Goal: Task Accomplishment & Management: Complete application form

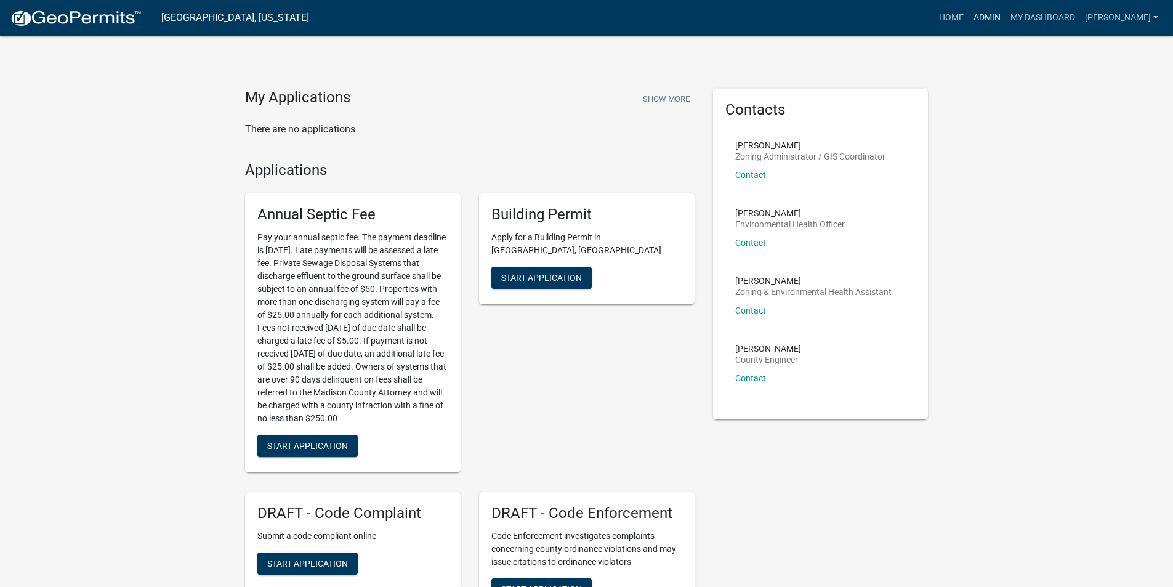
click at [993, 24] on link "Admin" at bounding box center [987, 17] width 37 height 23
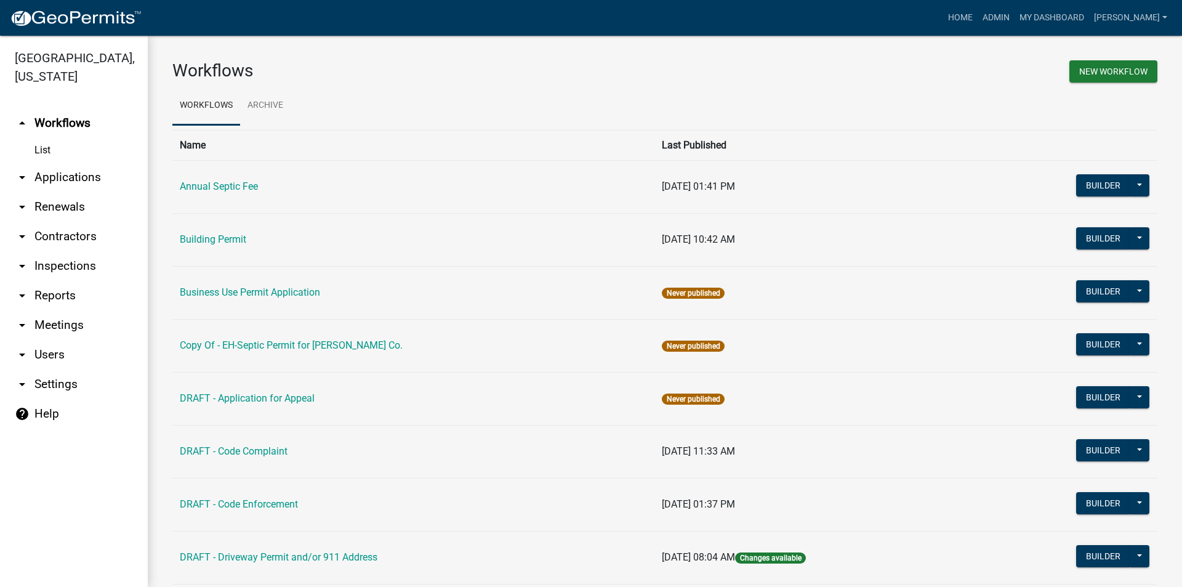
click at [89, 163] on link "arrow_drop_down Applications" at bounding box center [74, 178] width 148 height 30
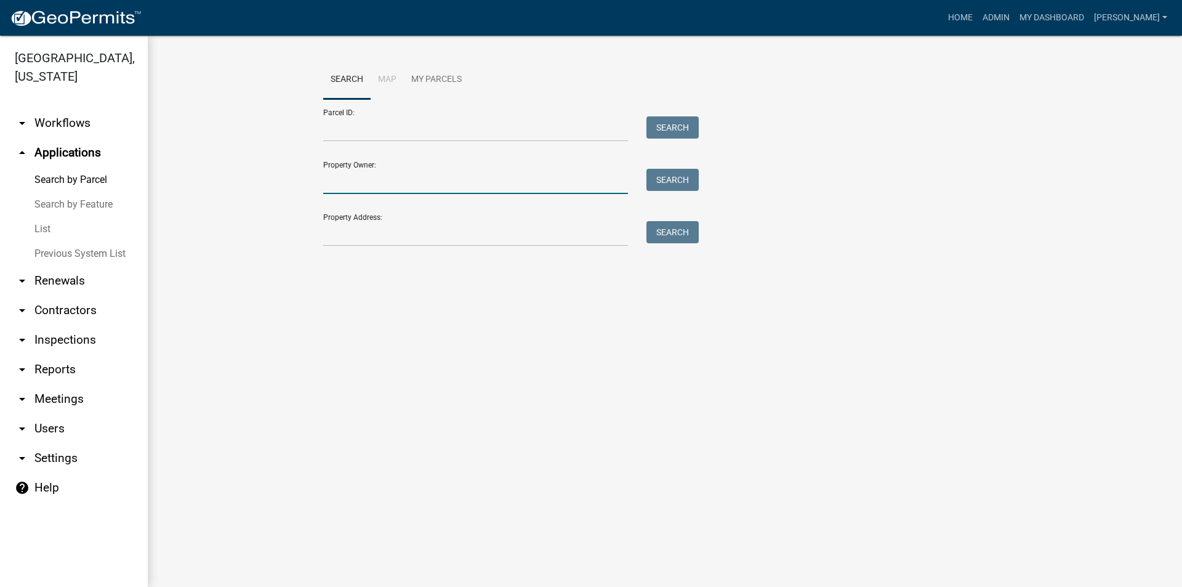
click at [343, 185] on input "Property Owner:" at bounding box center [475, 181] width 305 height 25
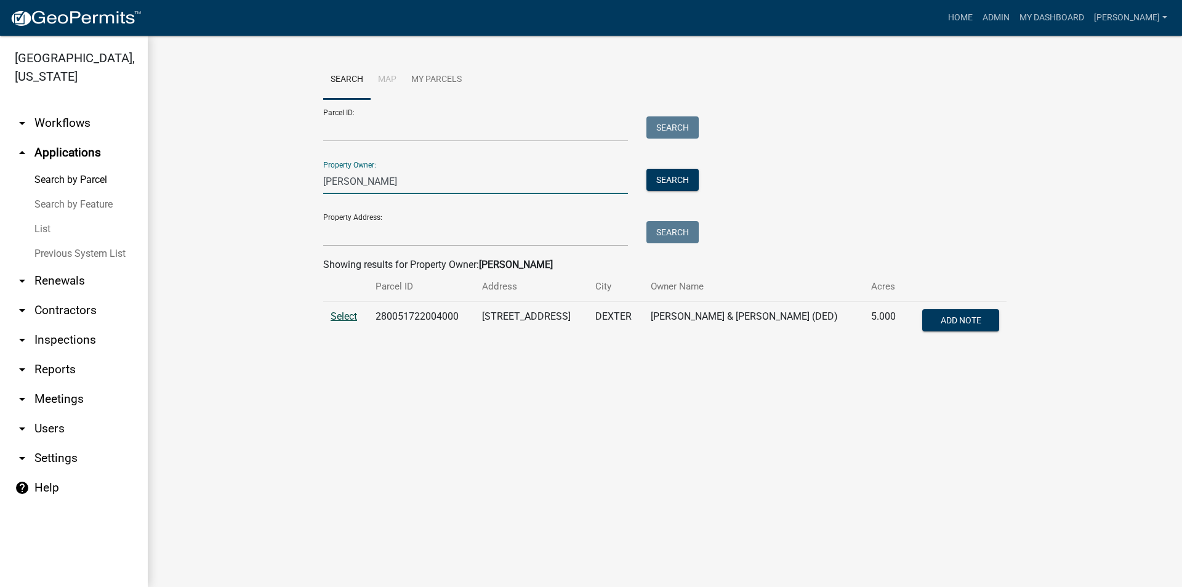
type input "[PERSON_NAME]"
click at [349, 318] on span "Select" at bounding box center [344, 316] width 26 height 12
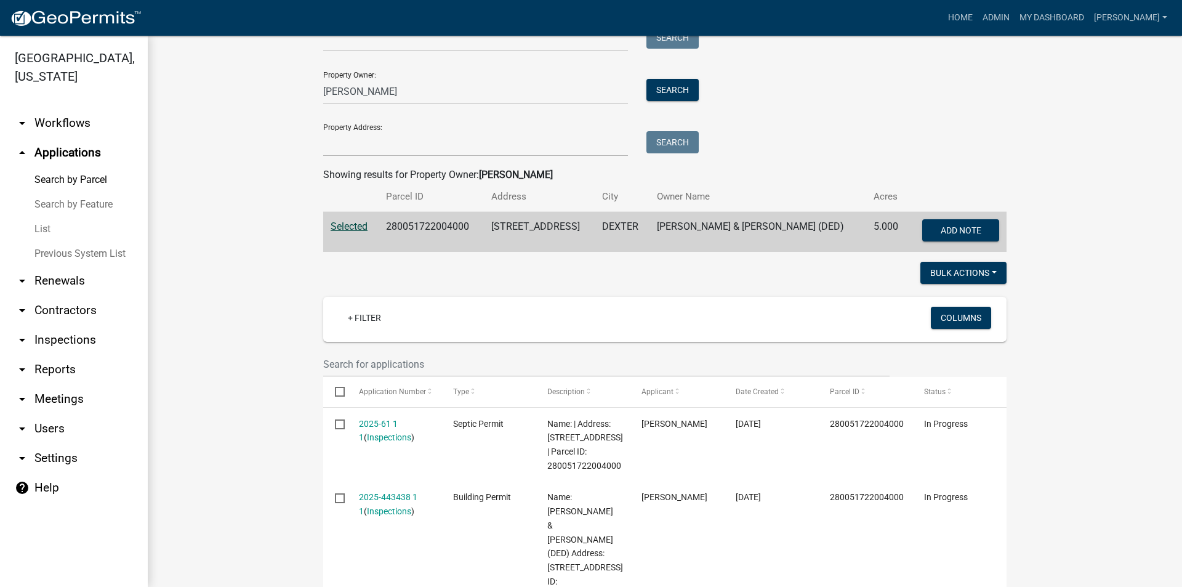
scroll to position [246, 0]
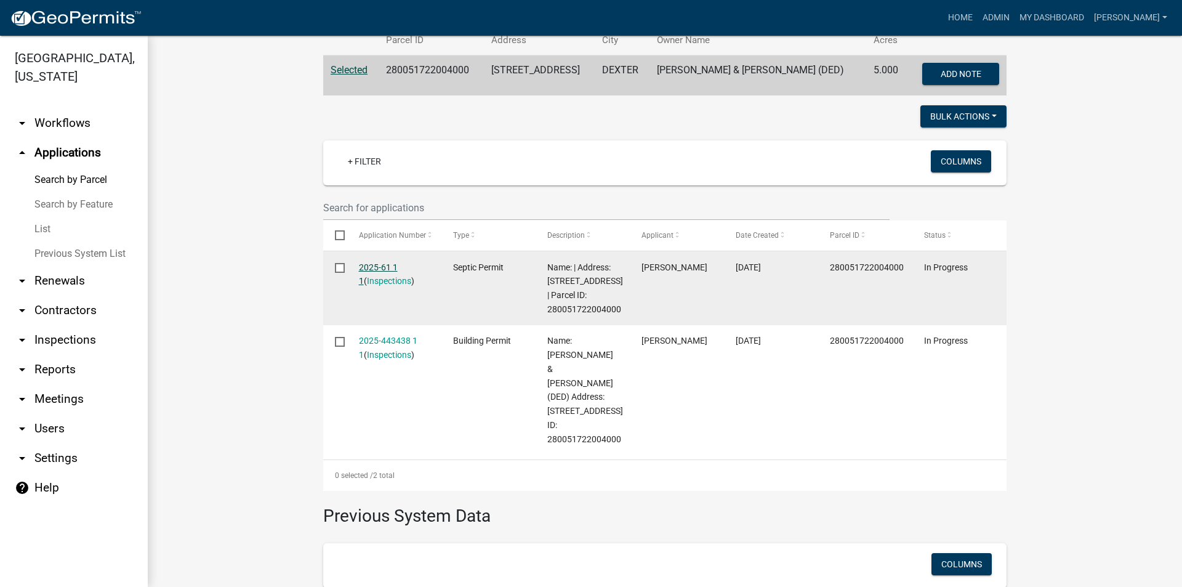
click at [377, 266] on link "2025-61 1 1" at bounding box center [378, 274] width 39 height 24
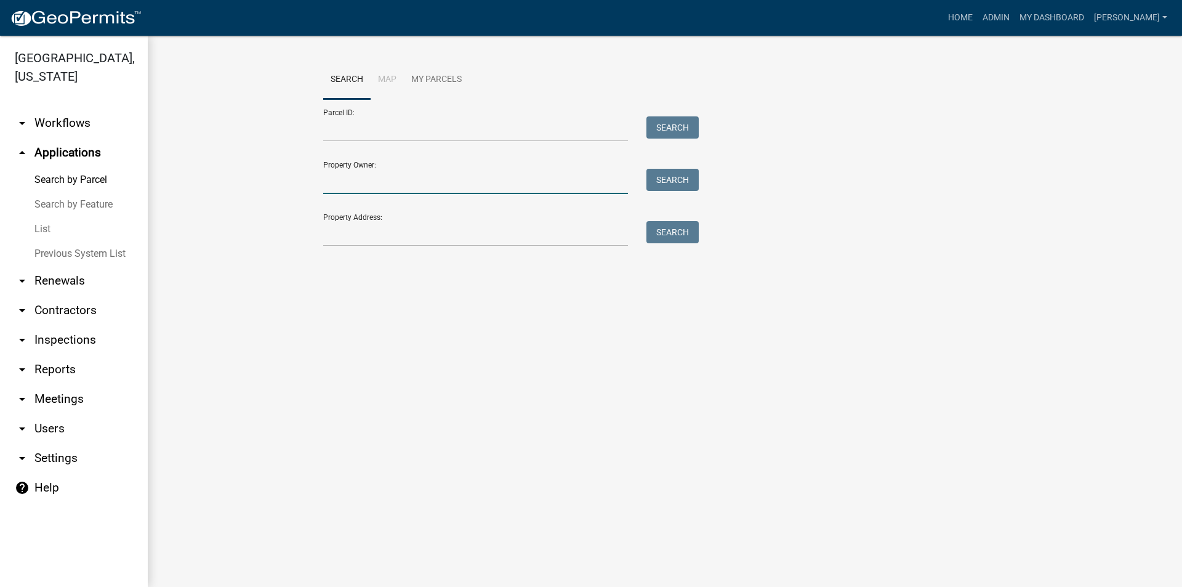
click at [335, 177] on input "Property Owner:" at bounding box center [475, 181] width 305 height 25
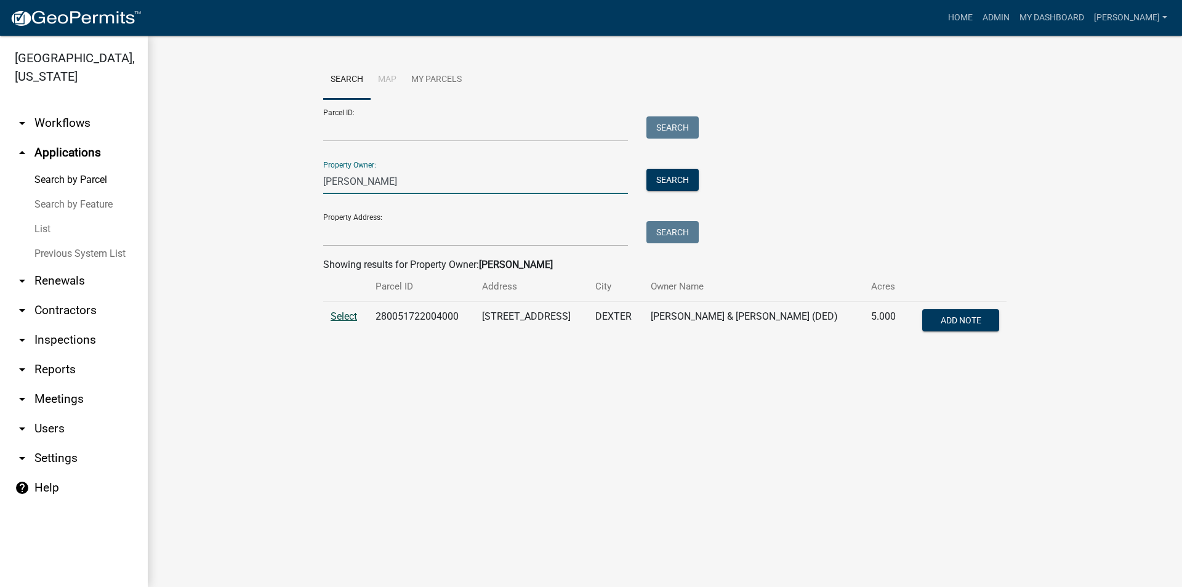
type input "[PERSON_NAME]"
click at [352, 320] on span "Select" at bounding box center [344, 316] width 26 height 12
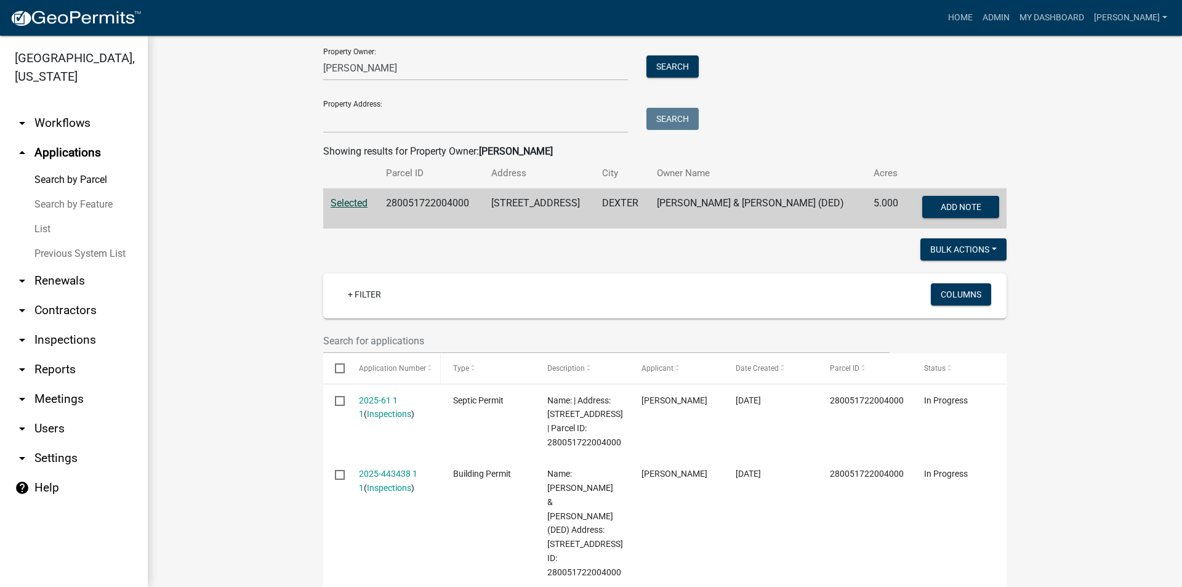
scroll to position [193, 0]
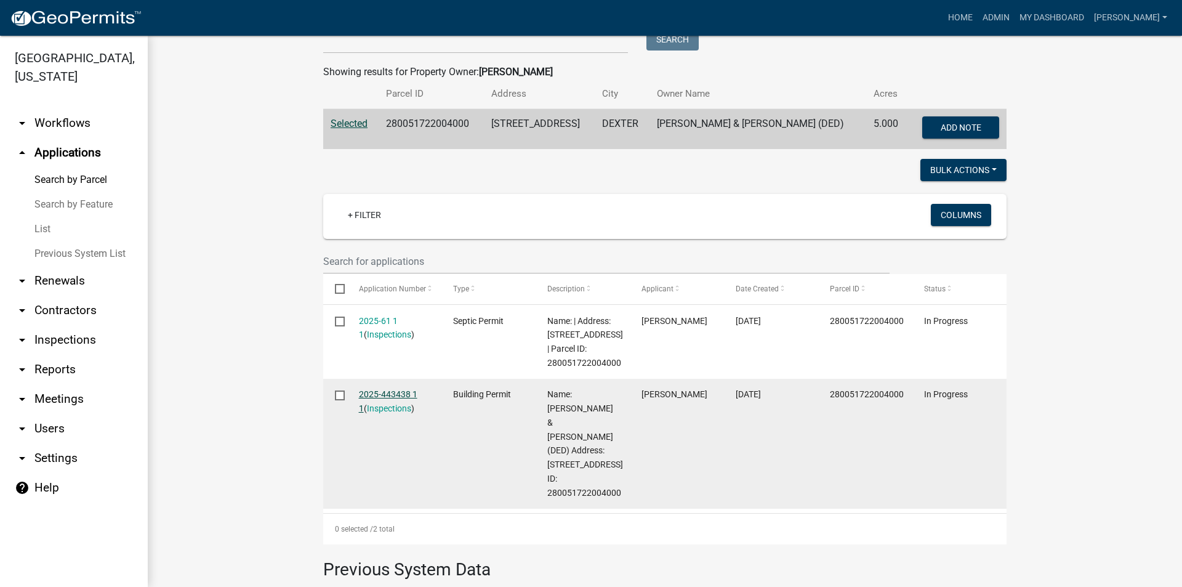
click at [405, 407] on link "2025-443438 1 1" at bounding box center [388, 401] width 59 height 24
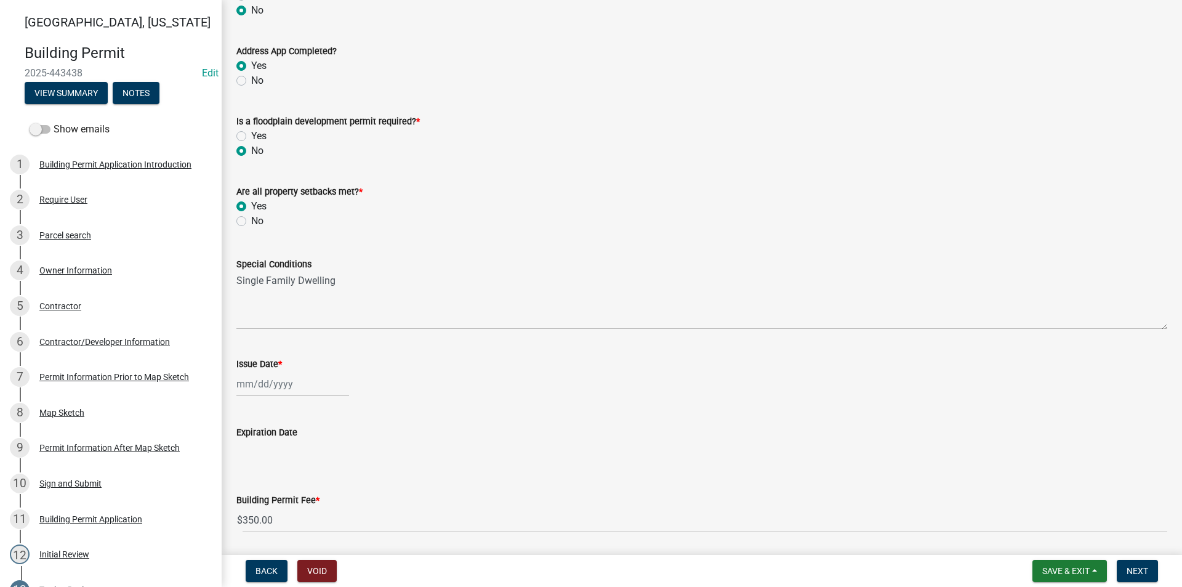
scroll to position [370, 0]
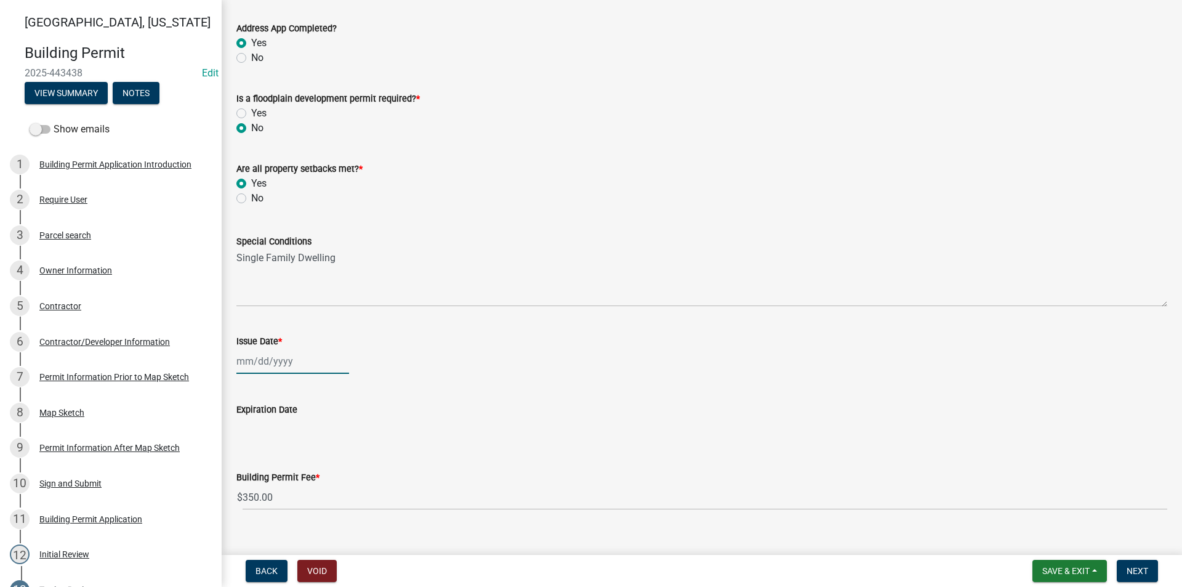
click at [273, 365] on div at bounding box center [292, 361] width 113 height 25
select select "8"
select select "2025"
click at [251, 466] on div "11" at bounding box center [249, 466] width 20 height 20
type input "[DATE]"
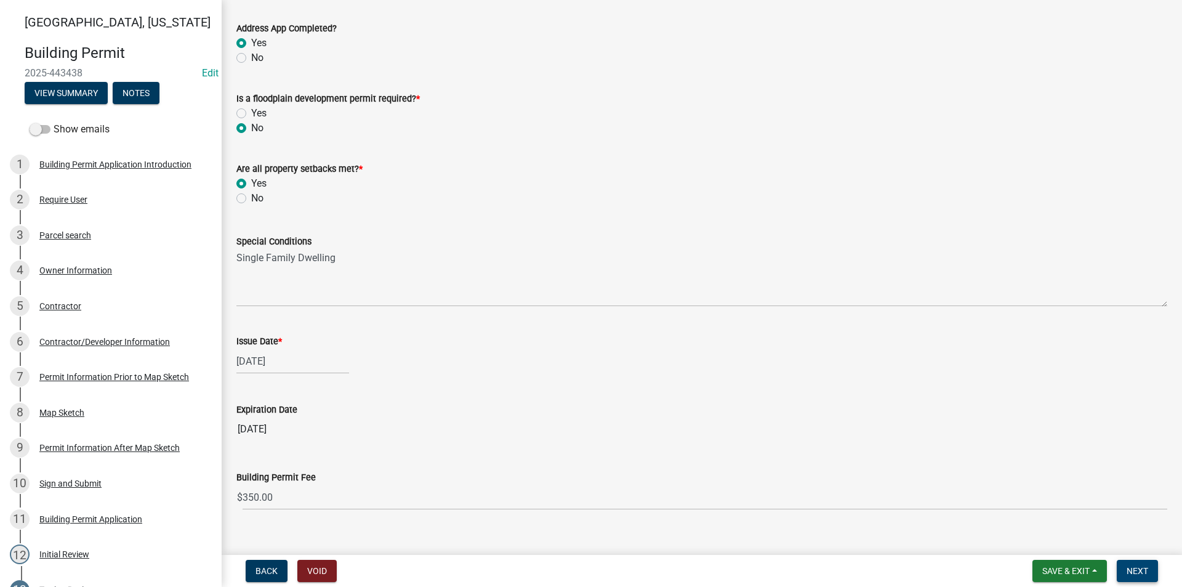
click at [1144, 575] on span "Next" at bounding box center [1138, 571] width 22 height 10
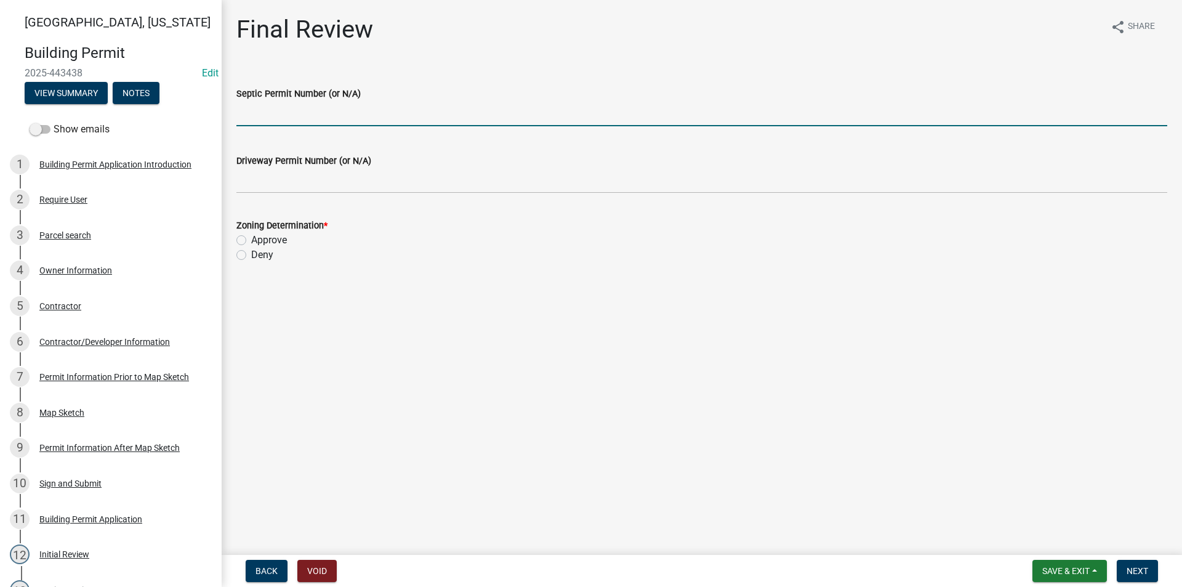
click at [275, 118] on input "Septic Permit Number (or N/A)" at bounding box center [701, 113] width 931 height 25
type input "2025-61"
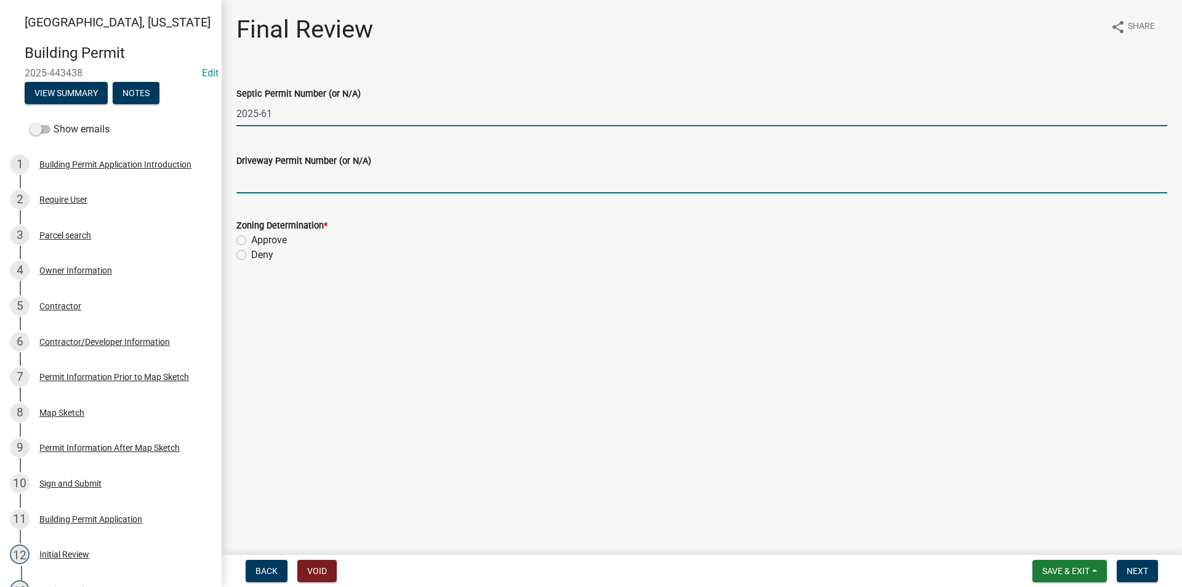
click at [270, 181] on input "Driveway Permit Number (or N/A)" at bounding box center [701, 180] width 931 height 25
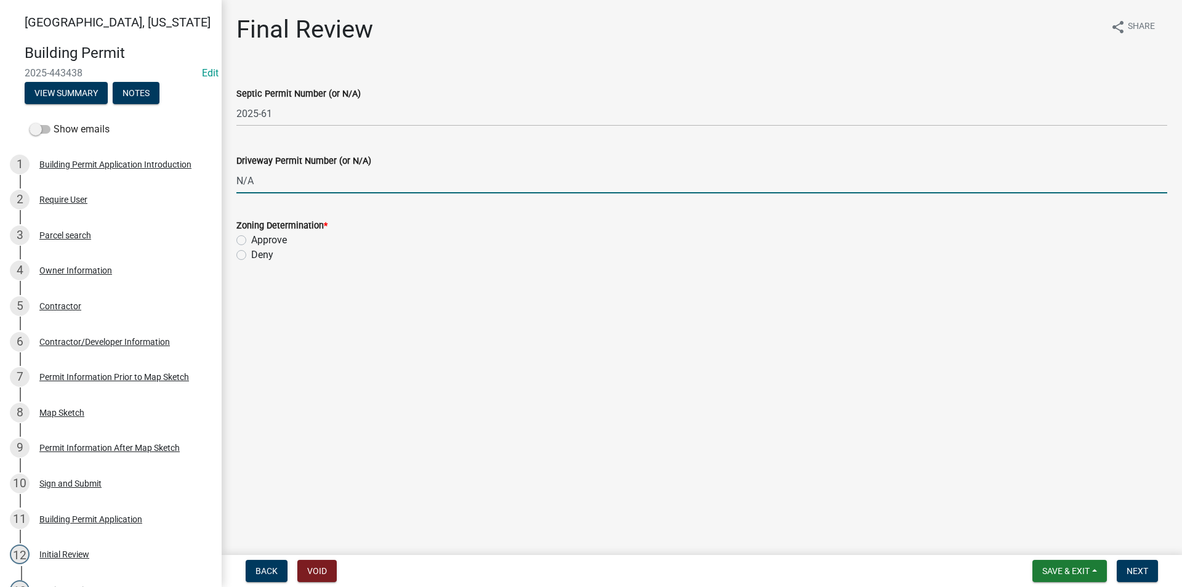
type input "N/A"
click at [251, 239] on label "Approve" at bounding box center [269, 240] width 36 height 15
click at [251, 239] on input "Approve" at bounding box center [255, 237] width 8 height 8
radio input "true"
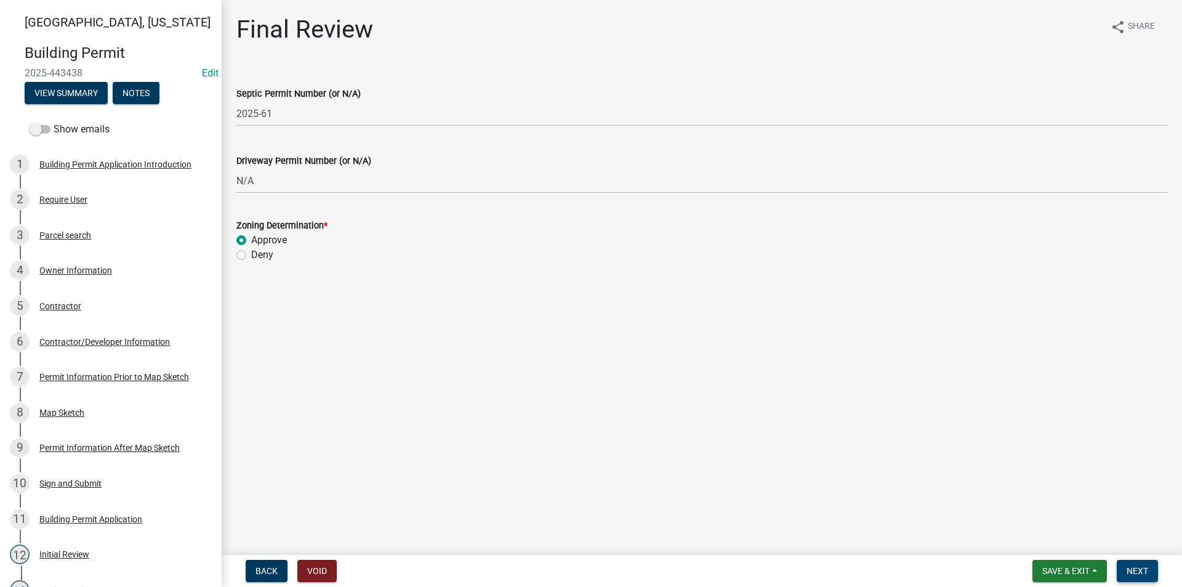
click at [1141, 571] on span "Next" at bounding box center [1138, 571] width 22 height 10
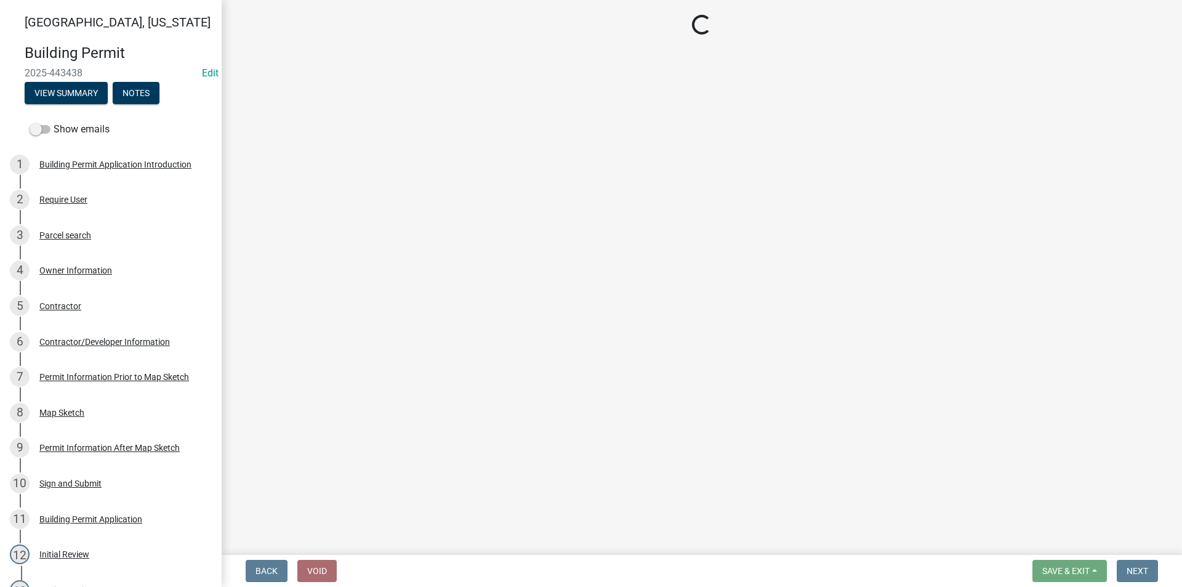
select select "3: 3"
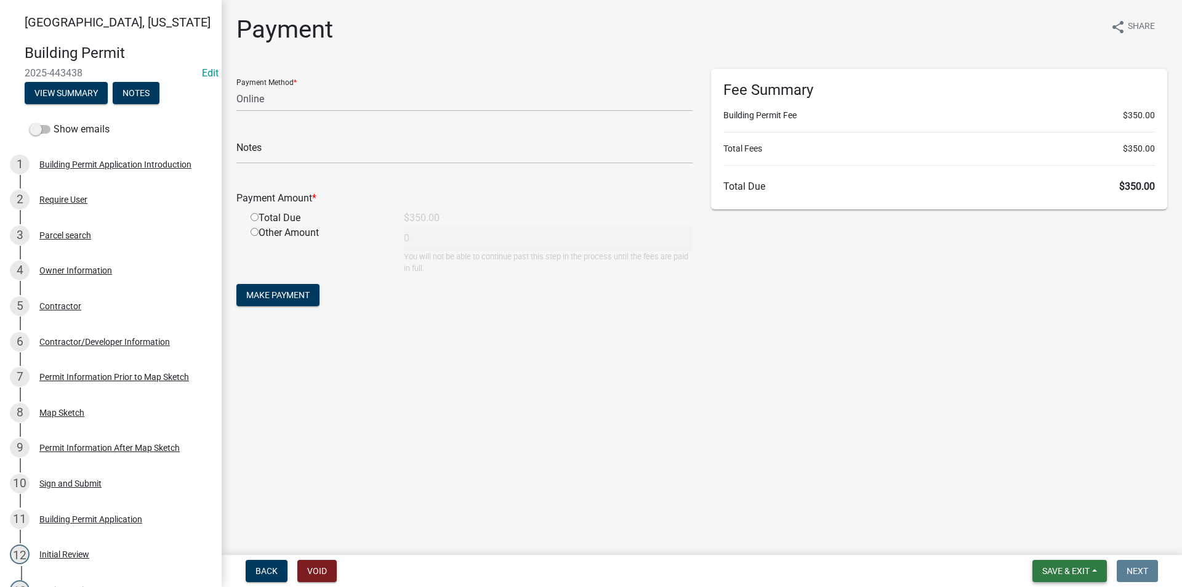
click at [1071, 574] on span "Save & Exit" at bounding box center [1066, 571] width 47 height 10
click at [1047, 517] on button "Save" at bounding box center [1058, 510] width 99 height 30
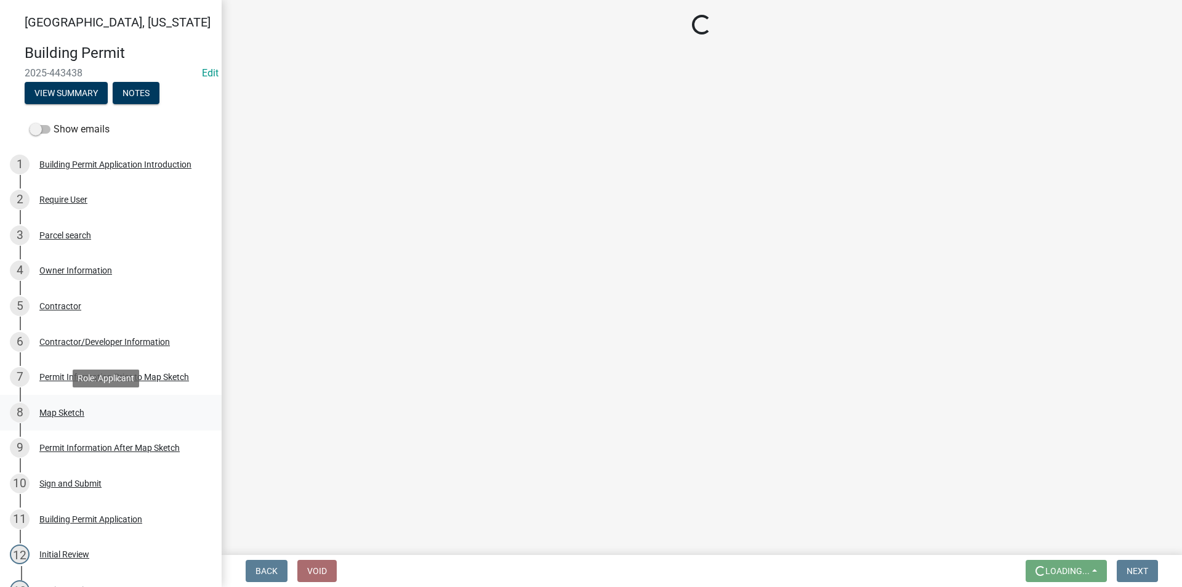
click at [78, 411] on div "Map Sketch" at bounding box center [61, 412] width 45 height 9
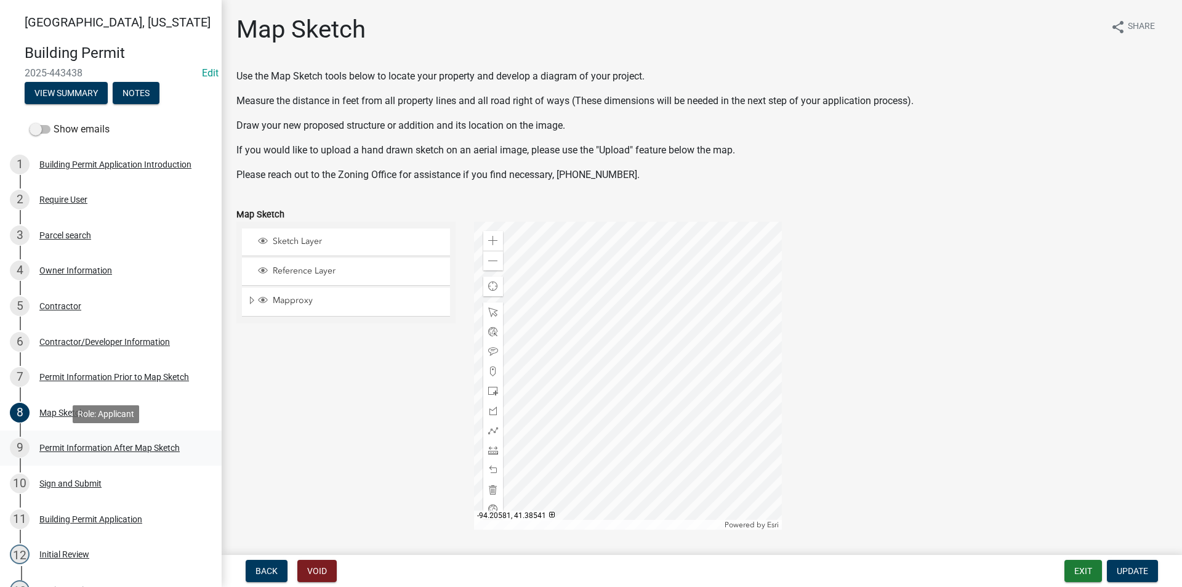
click at [99, 447] on div "Permit Information After Map Sketch" at bounding box center [109, 447] width 140 height 9
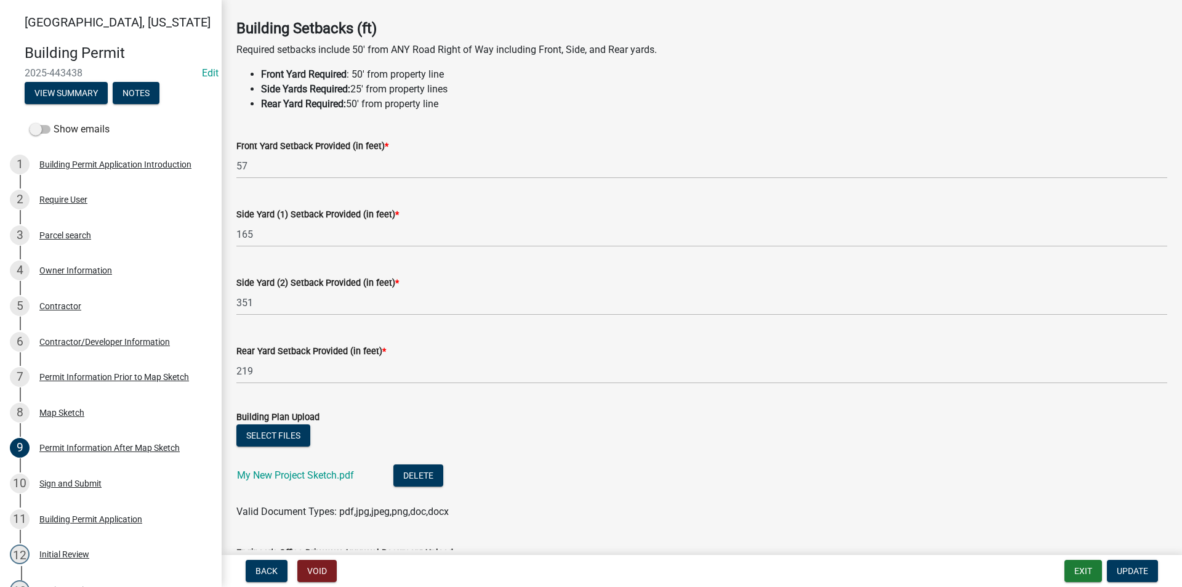
scroll to position [123, 0]
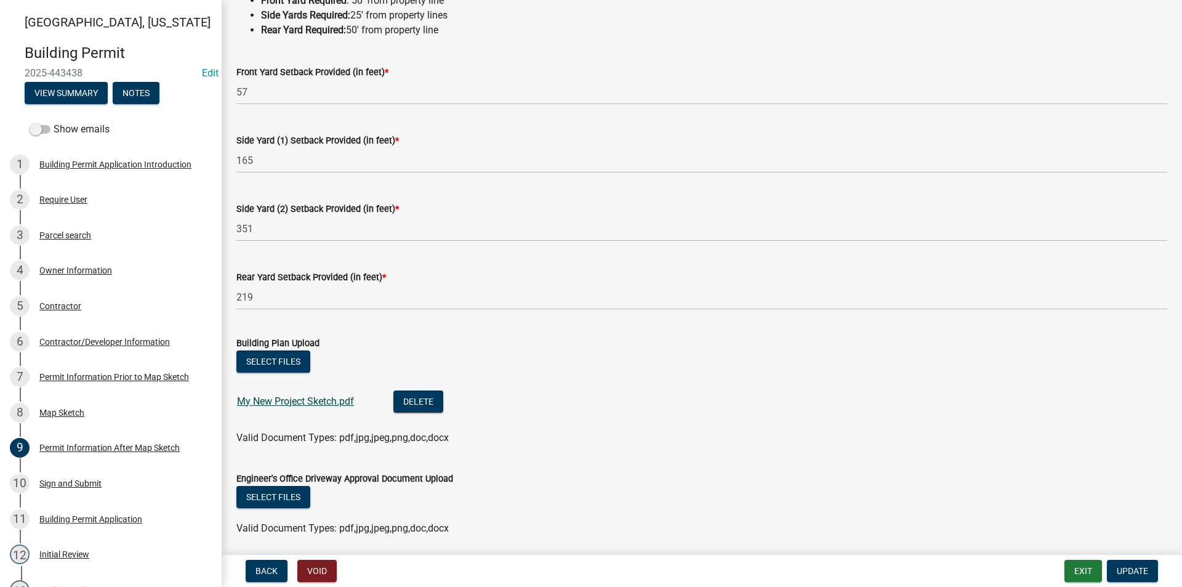
click at [300, 402] on link "My New Project Sketch.pdf" at bounding box center [295, 401] width 117 height 12
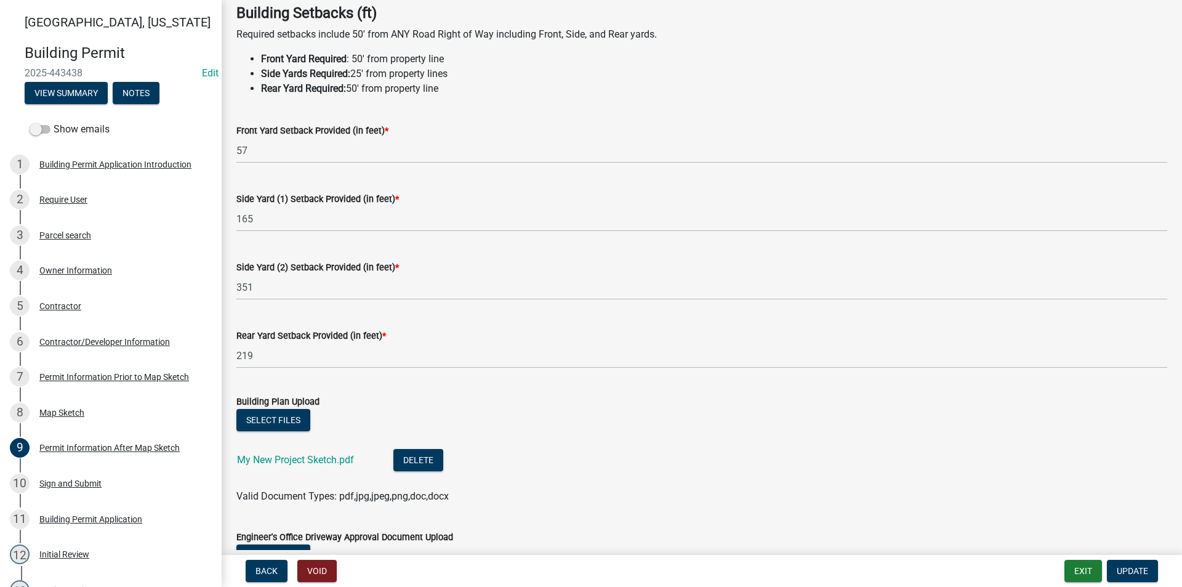
scroll to position [0, 0]
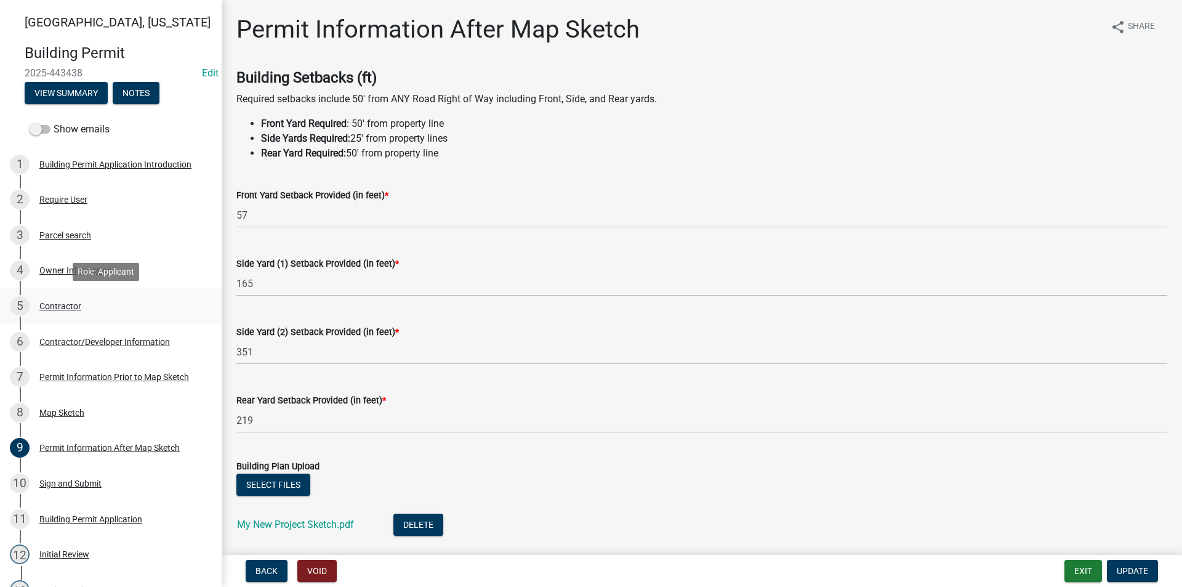
click at [61, 302] on div "Contractor" at bounding box center [60, 306] width 42 height 9
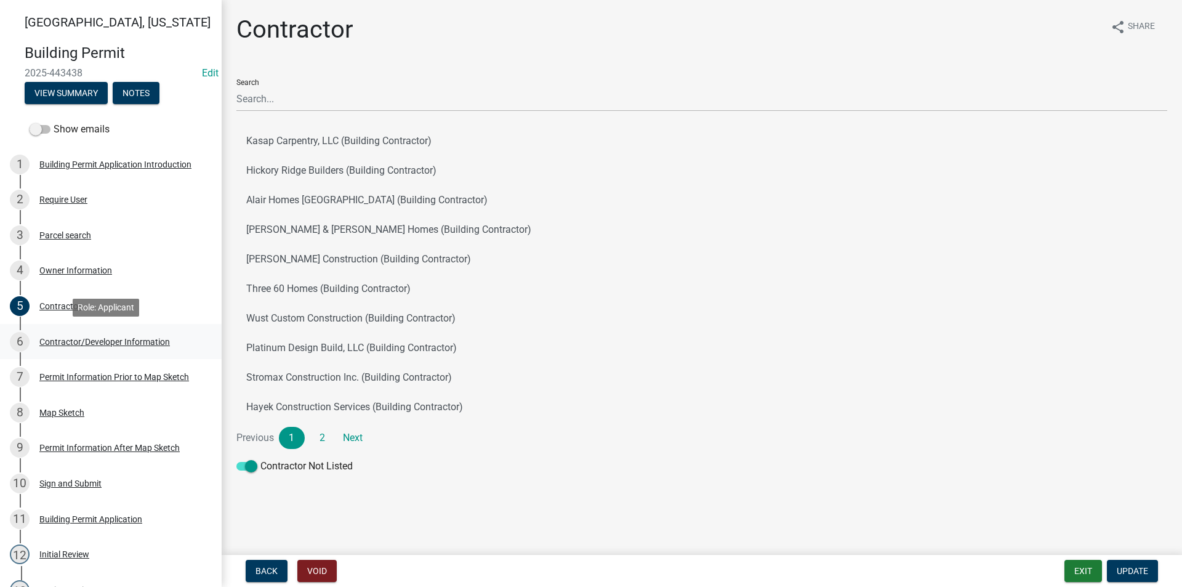
click at [67, 337] on div "Contractor/Developer Information" at bounding box center [104, 341] width 131 height 9
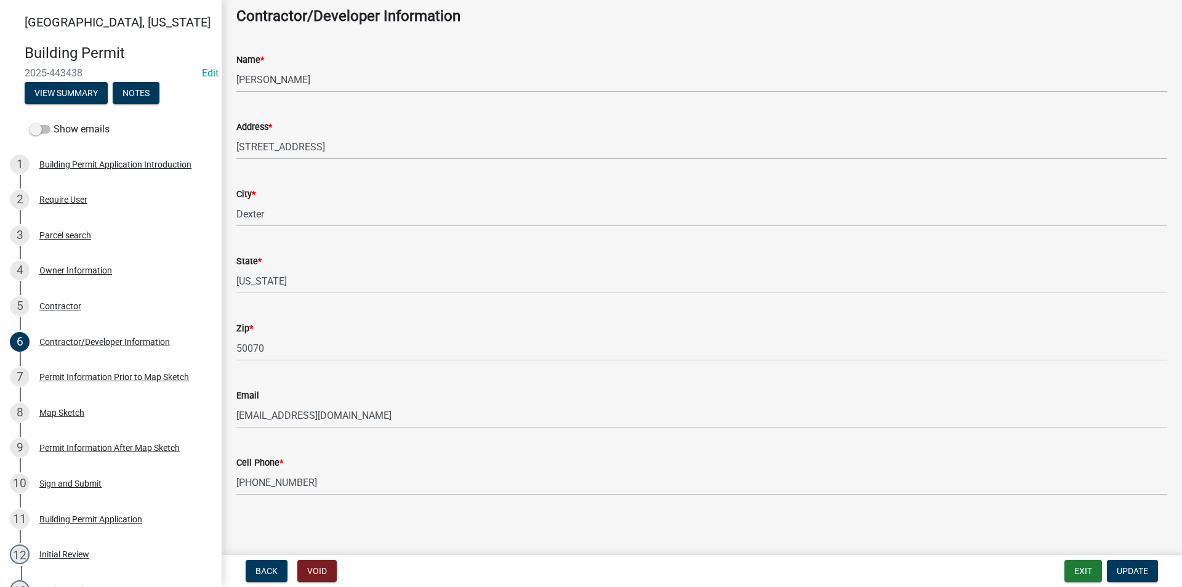
scroll to position [65, 0]
